Goal: Download file/media

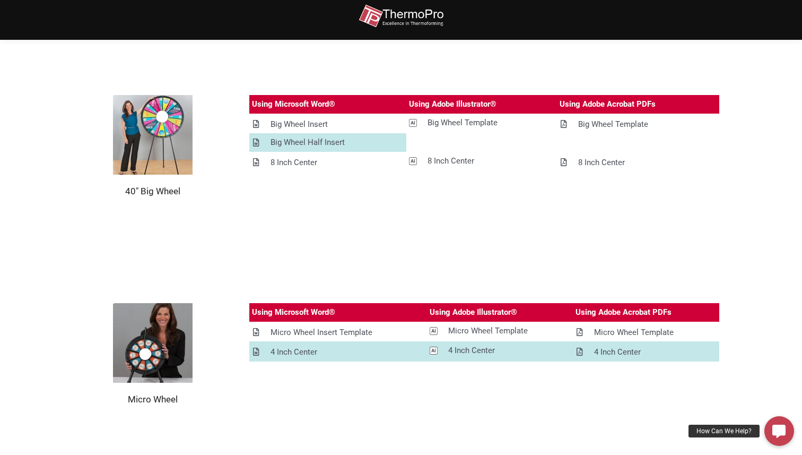
scroll to position [1002, 0]
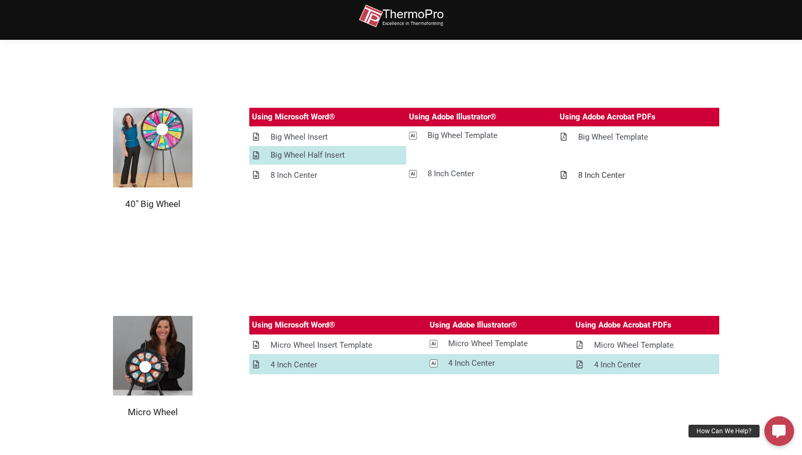
click at [571, 174] on div "8 Inch Center" at bounding box center [592, 175] width 65 height 13
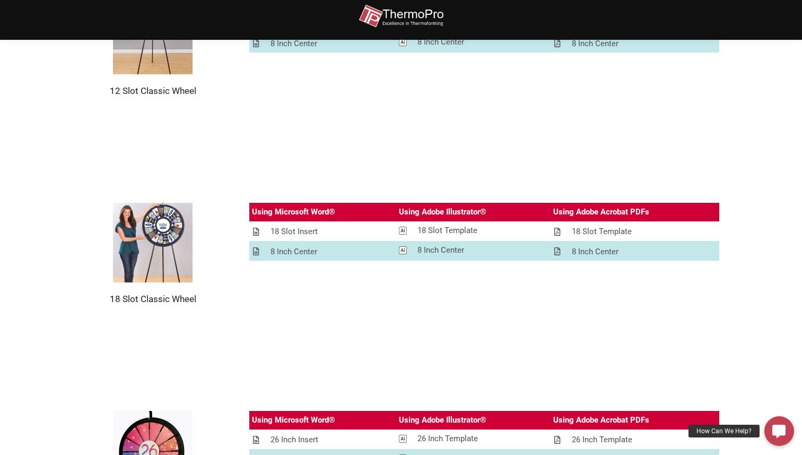
scroll to position [633, 0]
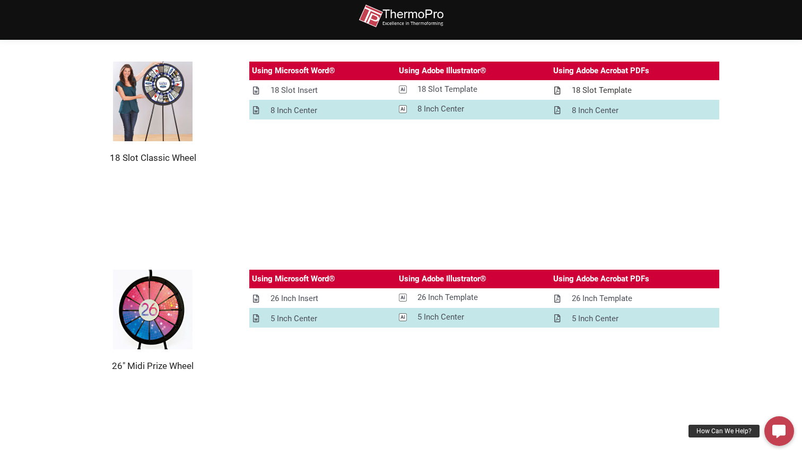
click at [558, 92] on icon at bounding box center [557, 90] width 6 height 8
